Goal: Navigation & Orientation: Find specific page/section

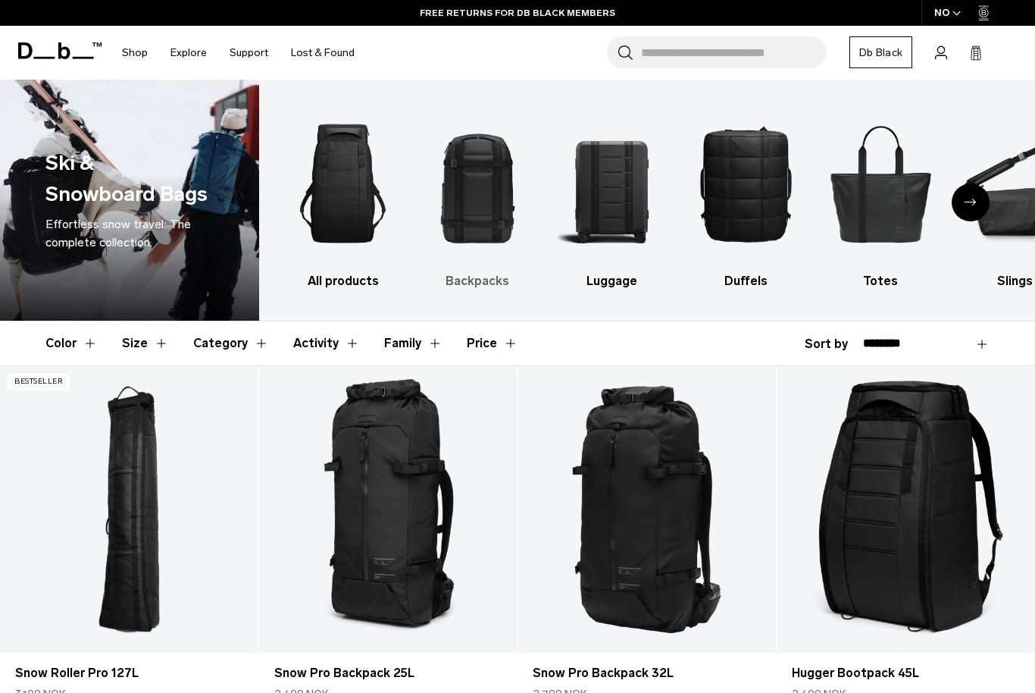
click at [454, 268] on link "Backpacks" at bounding box center [478, 196] width 108 height 188
